Goal: Task Accomplishment & Management: Complete application form

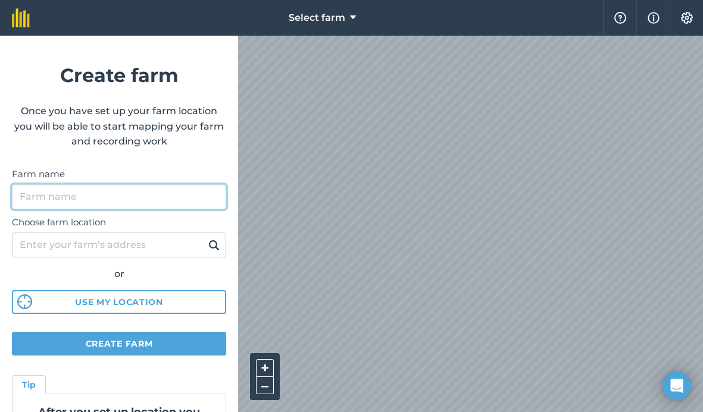
click at [115, 196] on input "Farm name" at bounding box center [119, 196] width 214 height 25
type input "n"
type input "Newbridge Farm paRK"
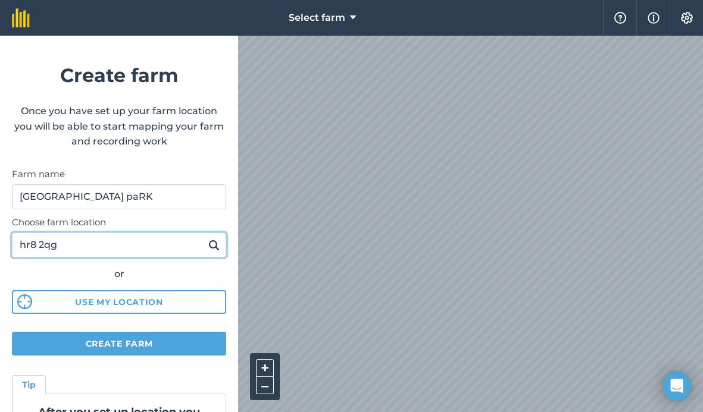
type input "hr8 2qg"
click at [217, 249] on img at bounding box center [213, 245] width 11 height 14
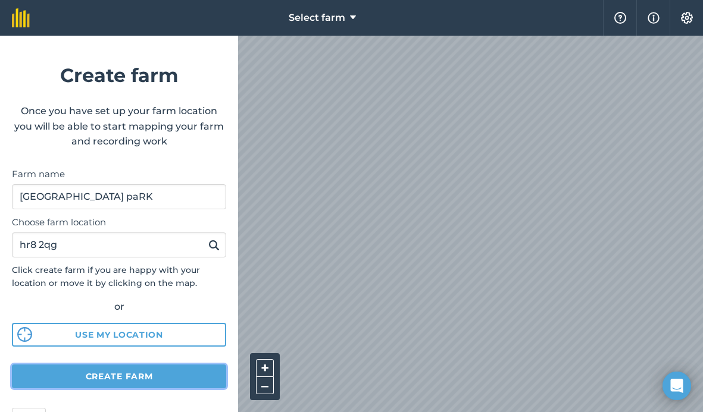
click at [174, 380] on button "Create farm" at bounding box center [119, 377] width 214 height 24
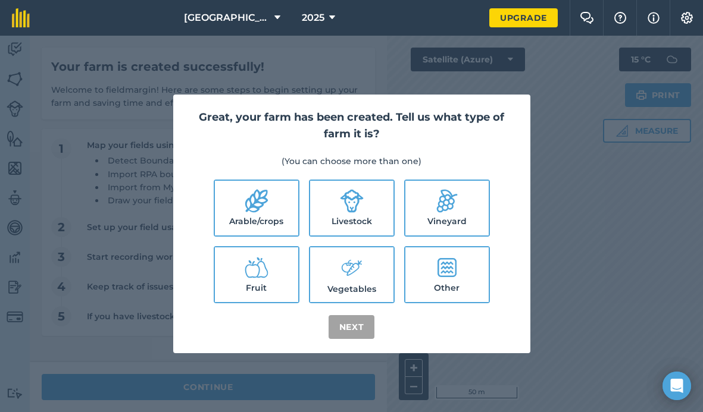
click at [450, 279] on label "Other" at bounding box center [446, 275] width 83 height 55
checkbox input "true"
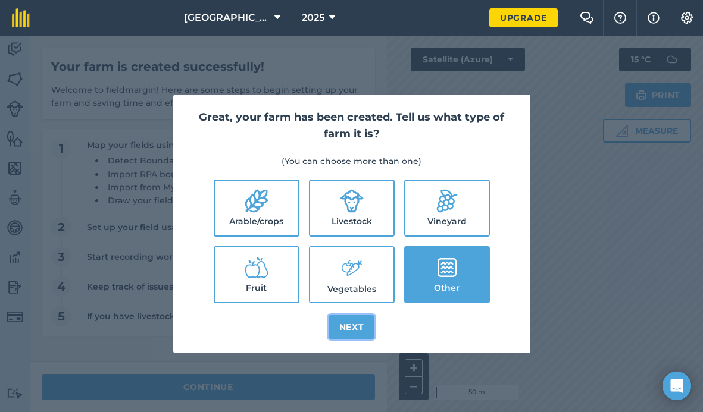
click at [367, 327] on button "Next" at bounding box center [351, 327] width 46 height 24
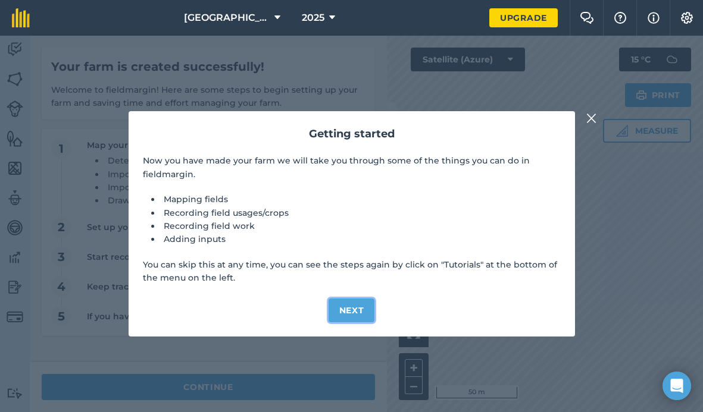
click at [361, 309] on button "Next" at bounding box center [351, 311] width 46 height 24
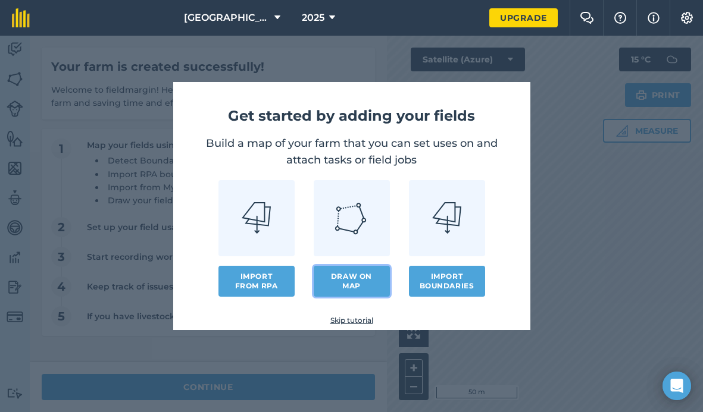
click at [344, 283] on link "Draw on map" at bounding box center [352, 281] width 76 height 31
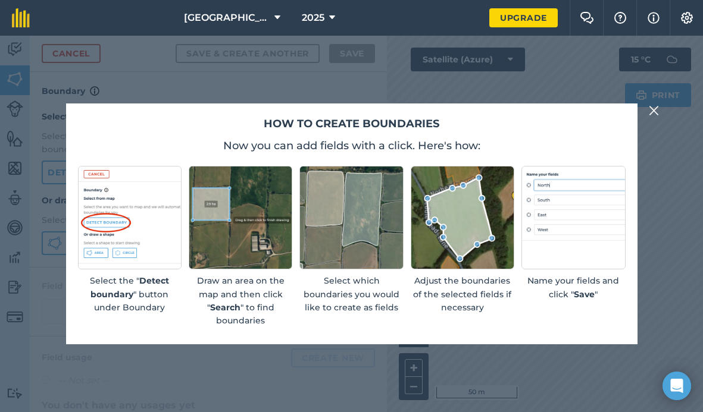
click at [208, 233] on img at bounding box center [241, 218] width 104 height 104
click at [652, 114] on img at bounding box center [654, 111] width 11 height 14
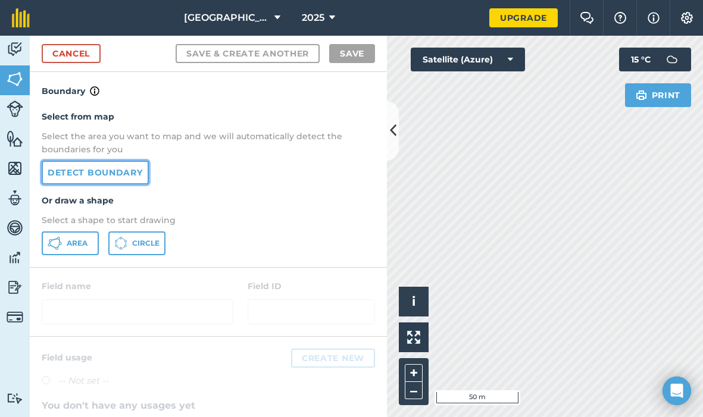
click at [111, 177] on link "Detect boundary" at bounding box center [95, 173] width 107 height 24
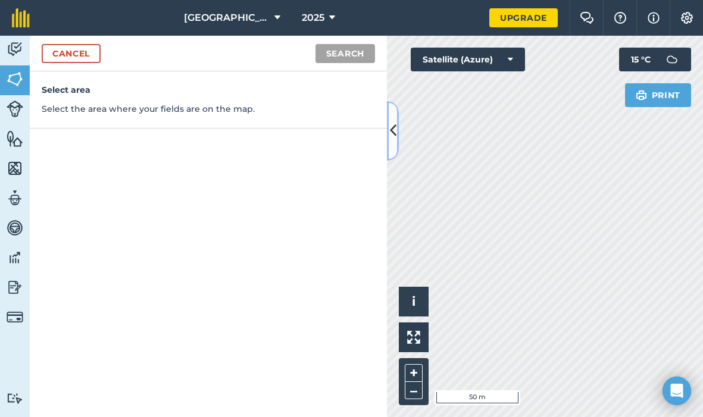
click at [392, 140] on icon at bounding box center [393, 130] width 7 height 21
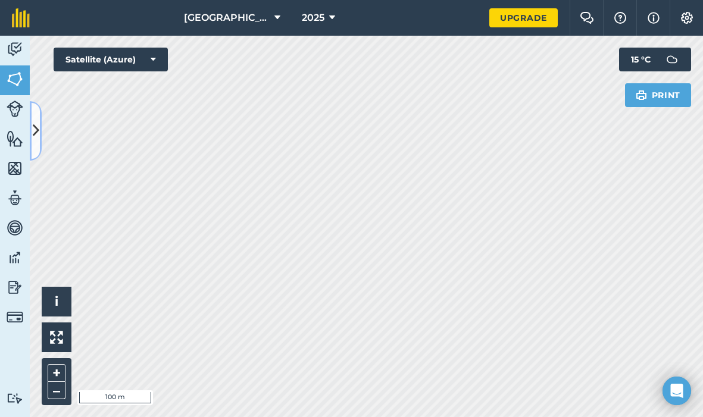
click at [39, 128] on icon at bounding box center [36, 130] width 7 height 21
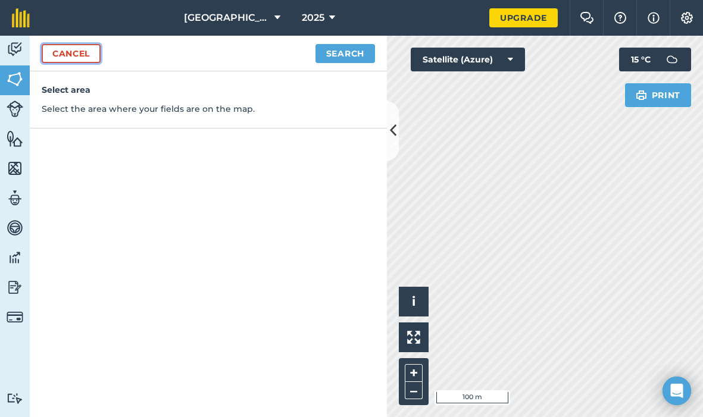
click at [76, 54] on link "Cancel" at bounding box center [71, 53] width 59 height 19
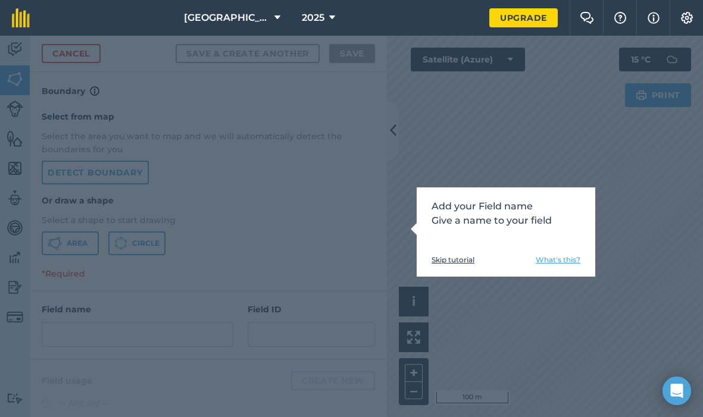
click at [433, 259] on link "Skip tutorial" at bounding box center [452, 260] width 43 height 10
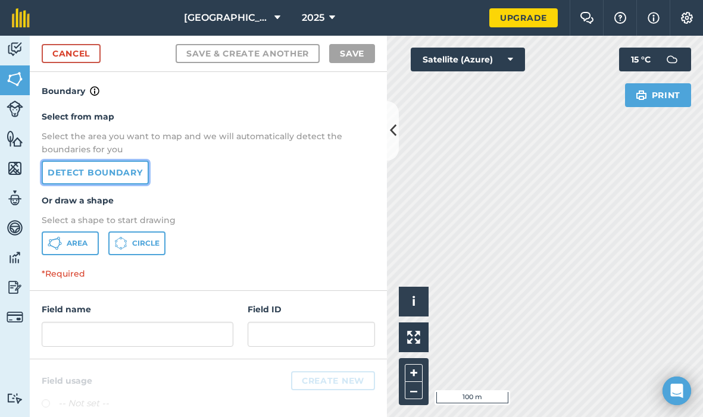
click at [117, 173] on link "Detect boundary" at bounding box center [95, 173] width 107 height 24
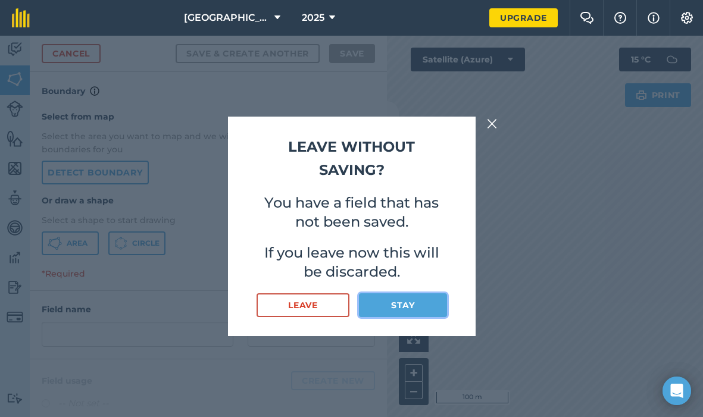
click at [396, 309] on button "Stay" at bounding box center [402, 305] width 87 height 24
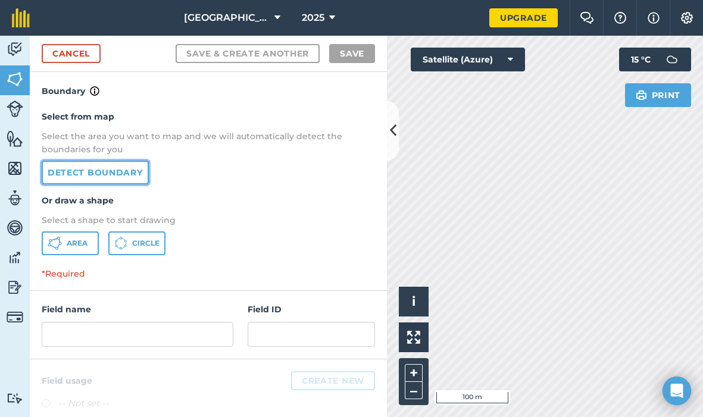
click at [112, 174] on link "Detect boundary" at bounding box center [95, 173] width 107 height 24
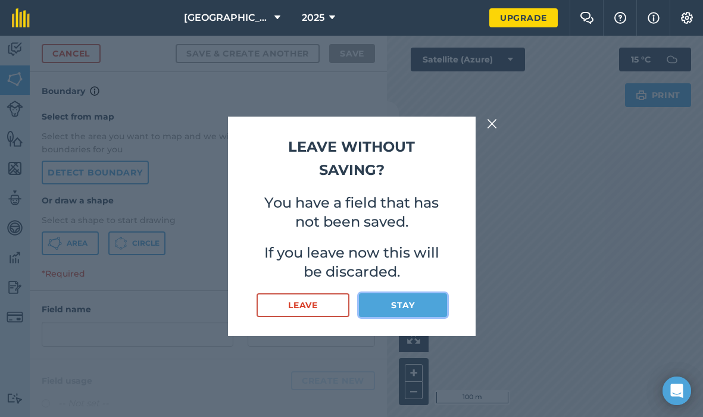
click at [415, 301] on button "Stay" at bounding box center [402, 305] width 87 height 24
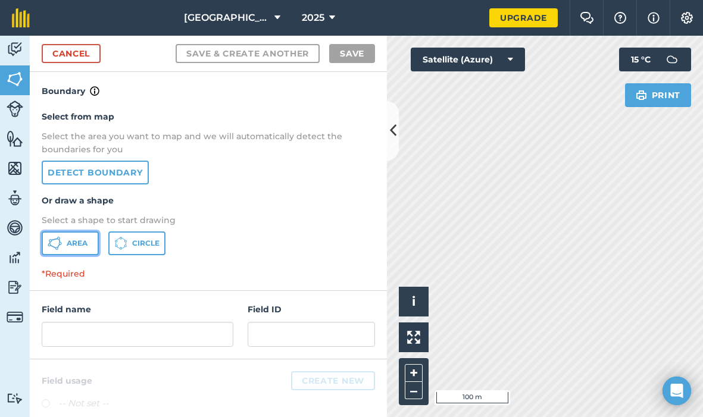
click at [61, 242] on icon at bounding box center [55, 243] width 14 height 14
click at [389, 121] on button at bounding box center [393, 131] width 12 height 60
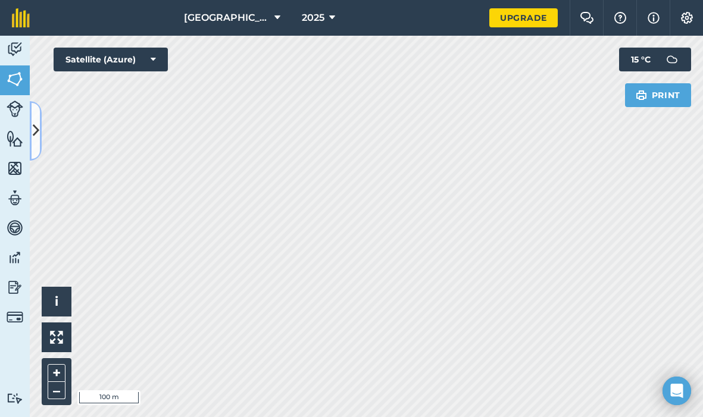
click at [36, 130] on icon at bounding box center [36, 130] width 7 height 21
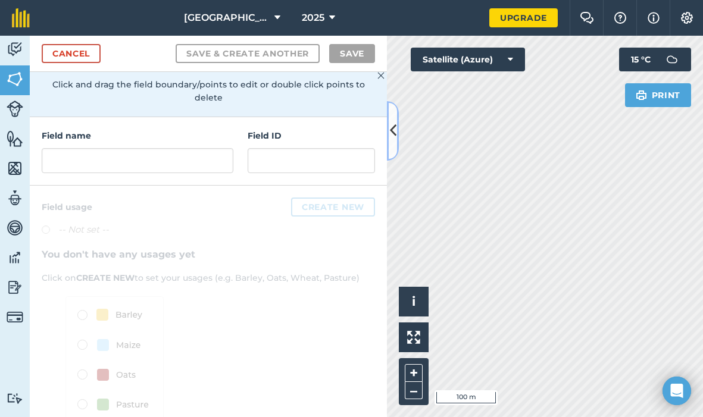
scroll to position [110, 0]
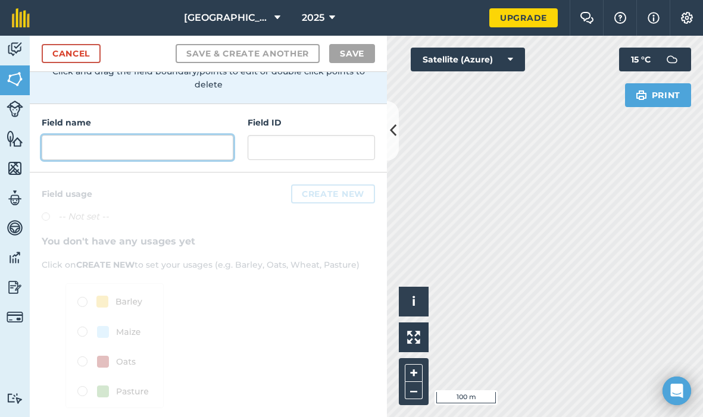
click at [170, 141] on input "text" at bounding box center [138, 147] width 192 height 25
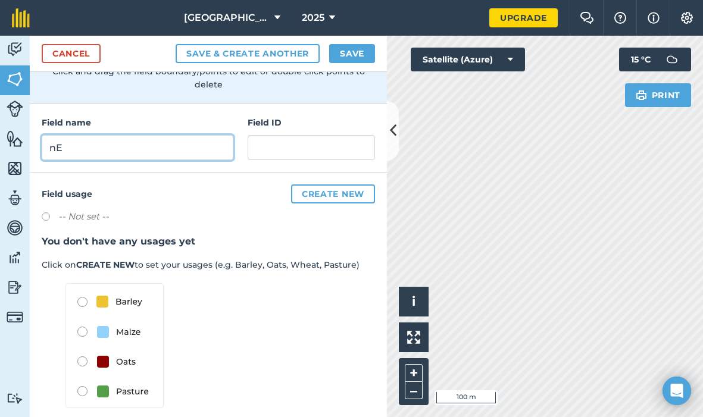
type input "n"
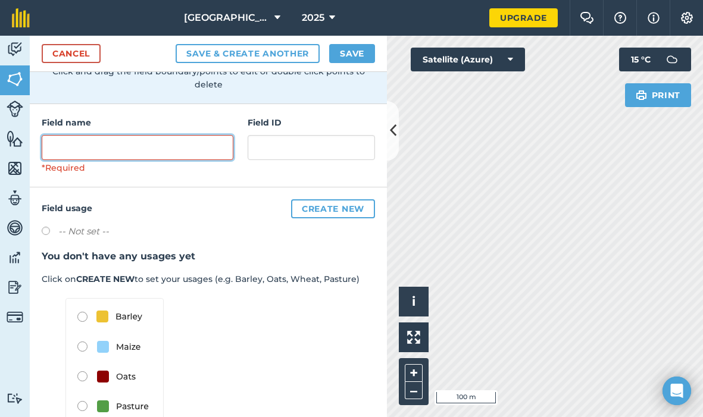
type input "B"
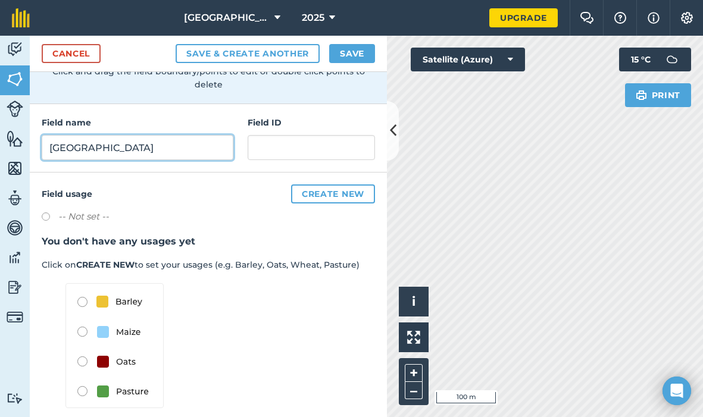
type input "Newbridge"
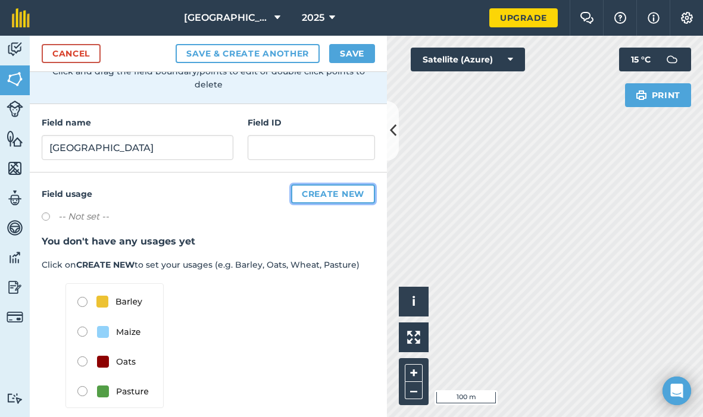
click at [332, 184] on button "Create new" at bounding box center [333, 193] width 84 height 19
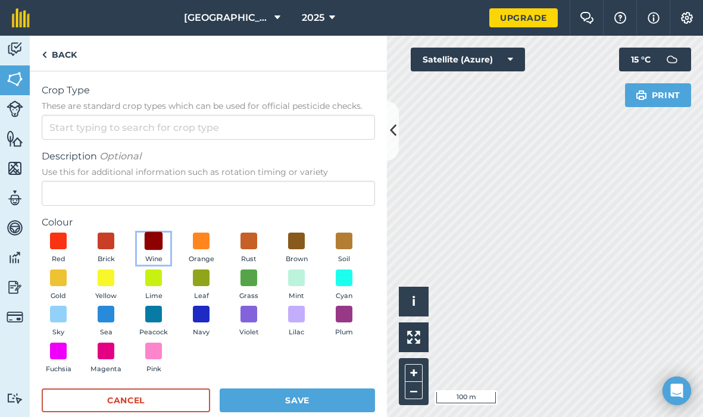
click at [149, 246] on span at bounding box center [154, 241] width 18 height 18
click at [251, 281] on span at bounding box center [249, 277] width 18 height 18
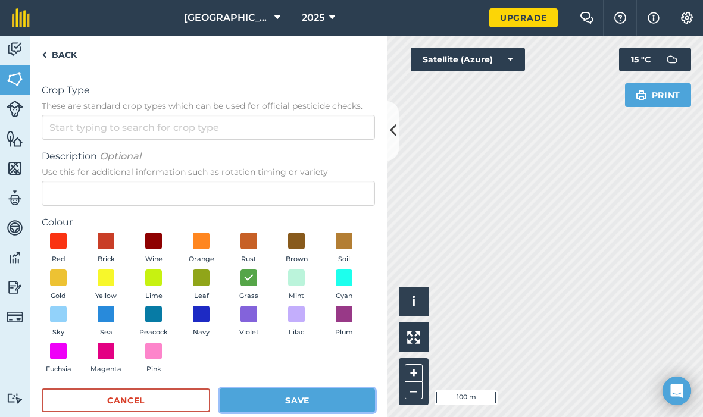
click at [270, 407] on button "Save" at bounding box center [297, 401] width 155 height 24
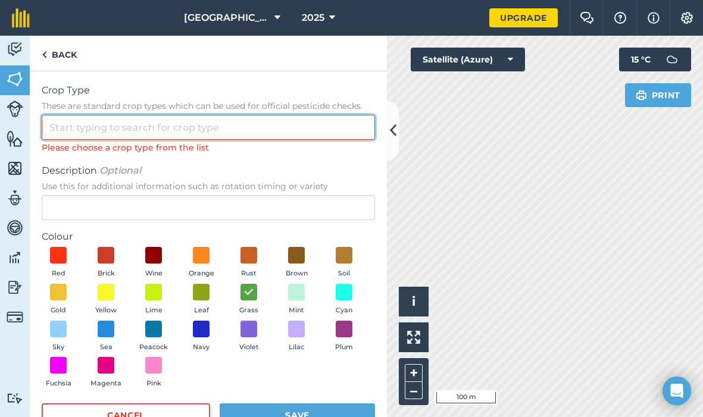
click at [139, 129] on input "Crop Type These are standard crop types which can be used for official pesticid…" at bounding box center [208, 127] width 333 height 25
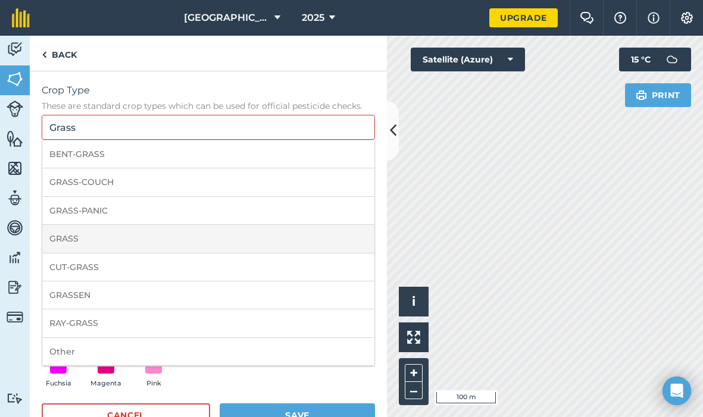
click at [123, 232] on li "GRASS" at bounding box center [208, 239] width 332 height 28
type input "GRASS"
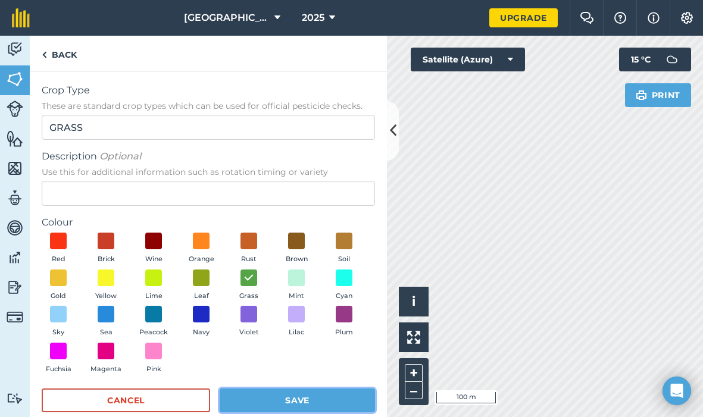
click at [282, 402] on button "Save" at bounding box center [297, 401] width 155 height 24
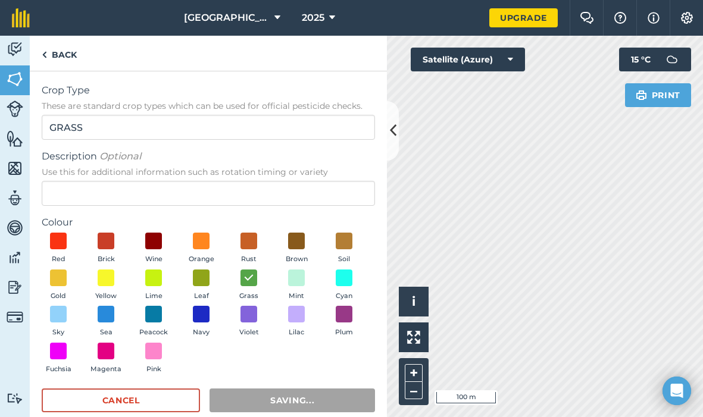
scroll to position [0, 0]
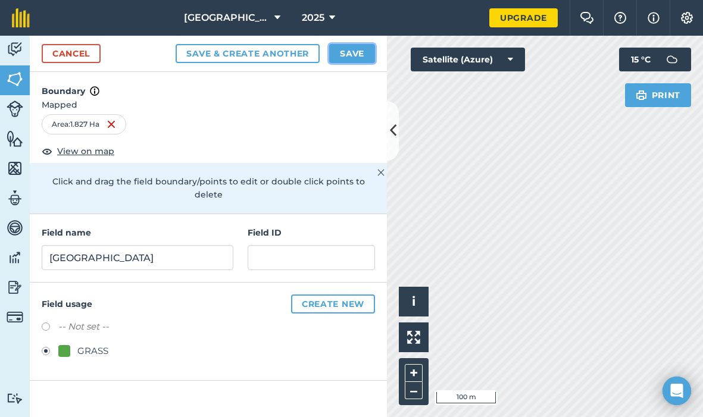
click at [346, 55] on button "Save" at bounding box center [352, 53] width 46 height 19
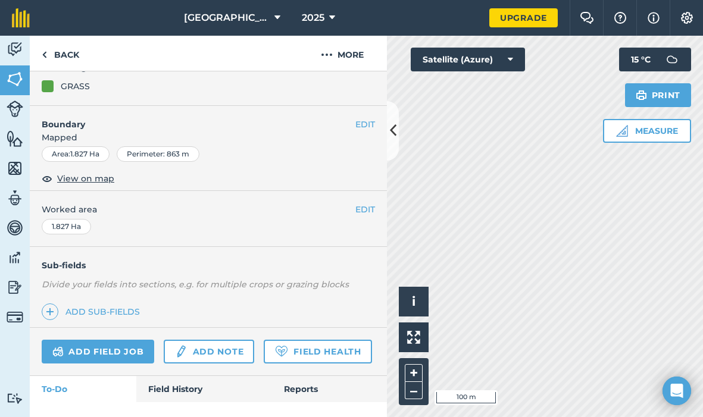
scroll to position [143, 0]
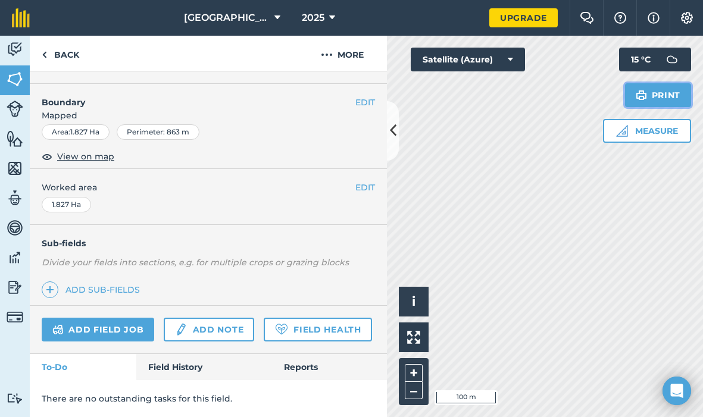
click at [655, 93] on button "Print" at bounding box center [658, 95] width 67 height 24
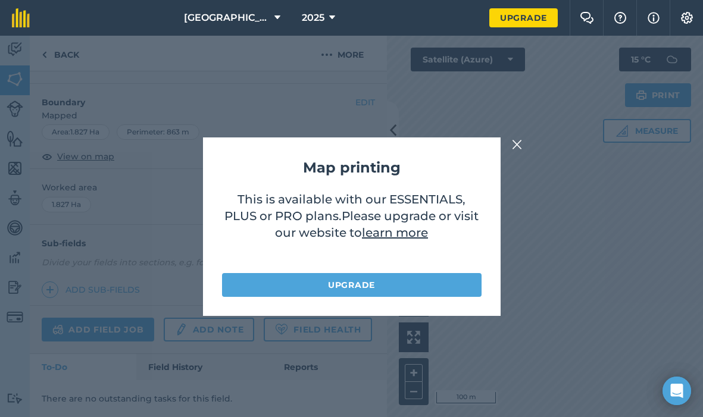
click at [519, 152] on div "Map printing This is available with our ESSENTIALS, PLUS or PRO plans . Please …" at bounding box center [351, 226] width 703 height 381
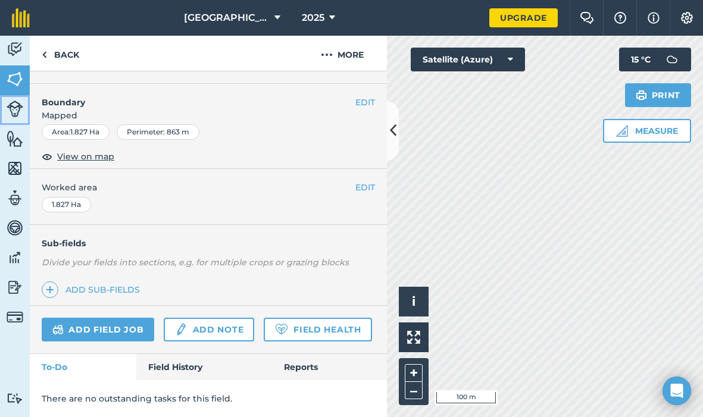
click at [13, 102] on img at bounding box center [15, 109] width 17 height 17
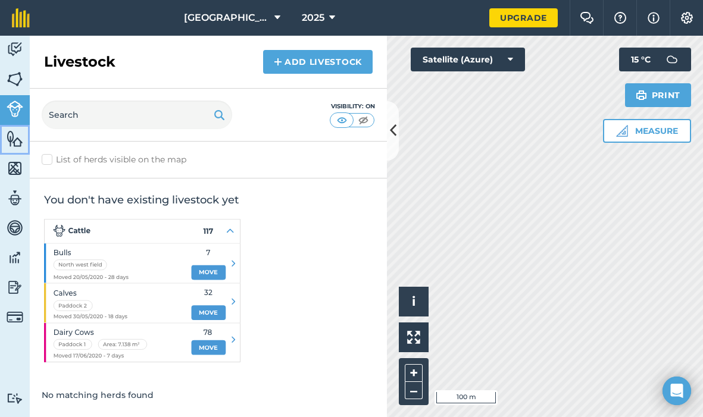
click at [17, 143] on img at bounding box center [15, 139] width 17 height 18
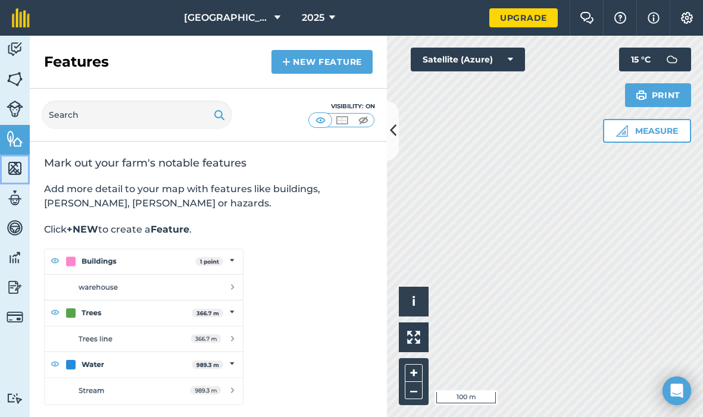
click at [14, 162] on img at bounding box center [15, 168] width 17 height 18
